Goal: Transaction & Acquisition: Subscribe to service/newsletter

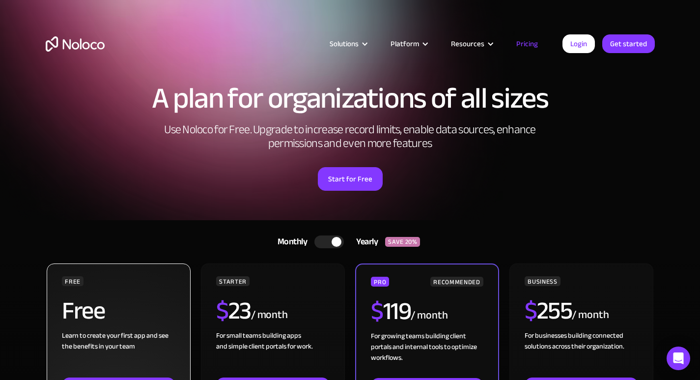
click at [91, 315] on h2 "Free" at bounding box center [83, 310] width 43 height 25
drag, startPoint x: 91, startPoint y: 315, endPoint x: 89, endPoint y: 311, distance: 5.1
click at [90, 315] on h2 "Free" at bounding box center [83, 310] width 43 height 25
click at [85, 310] on h2 "Free" at bounding box center [83, 310] width 43 height 25
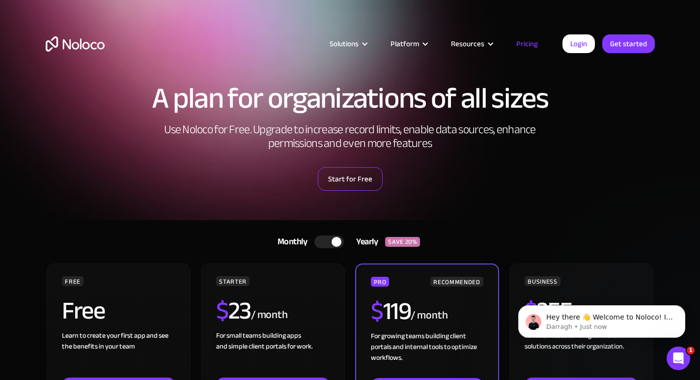
click at [351, 179] on link "Start for Free" at bounding box center [350, 179] width 65 height 24
click at [483, 171] on div "Start for Free" at bounding box center [350, 175] width 609 height 30
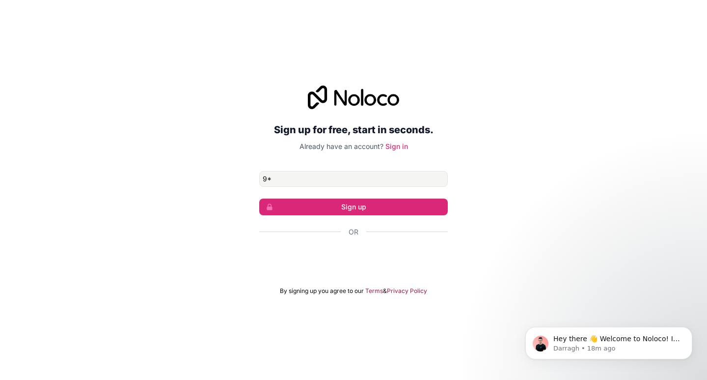
type input "9*"
click at [292, 38] on div "Sign up for free, start in seconds. Already have an account? Sign in 9* Sign up…" at bounding box center [353, 190] width 707 height 380
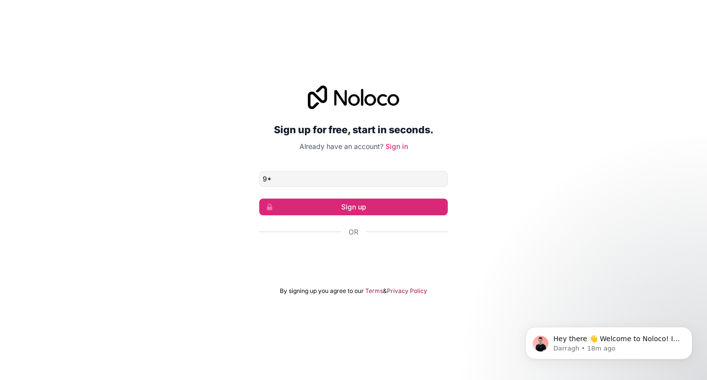
click at [292, 38] on div "Sign up for free, start in seconds. Already have an account? Sign in 9* Sign up…" at bounding box center [353, 190] width 707 height 380
